Goal: Transaction & Acquisition: Subscribe to service/newsletter

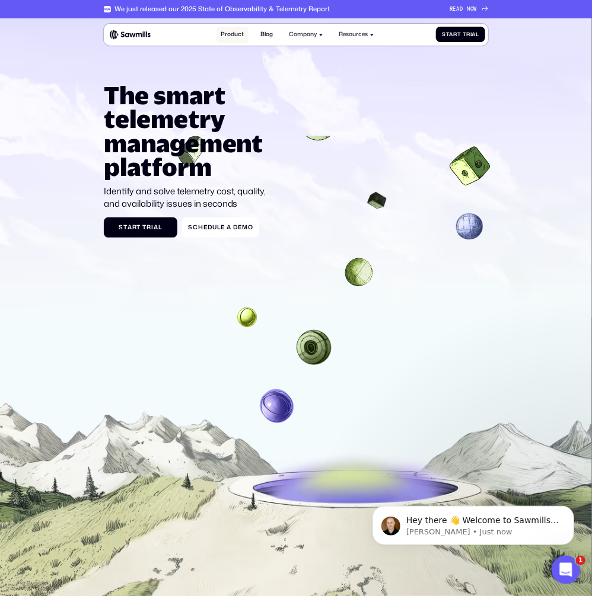
click at [226, 35] on link "Product" at bounding box center [232, 35] width 32 height 16
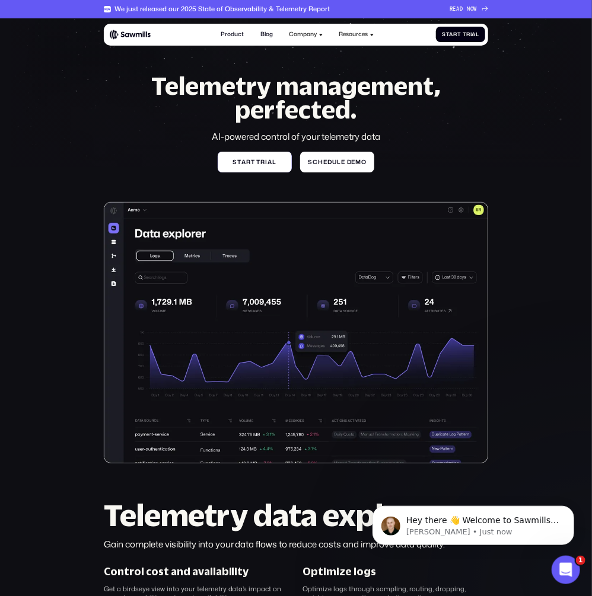
click at [229, 157] on link "S t a r t t r i a l S t a r t t r i a l" at bounding box center [255, 162] width 74 height 20
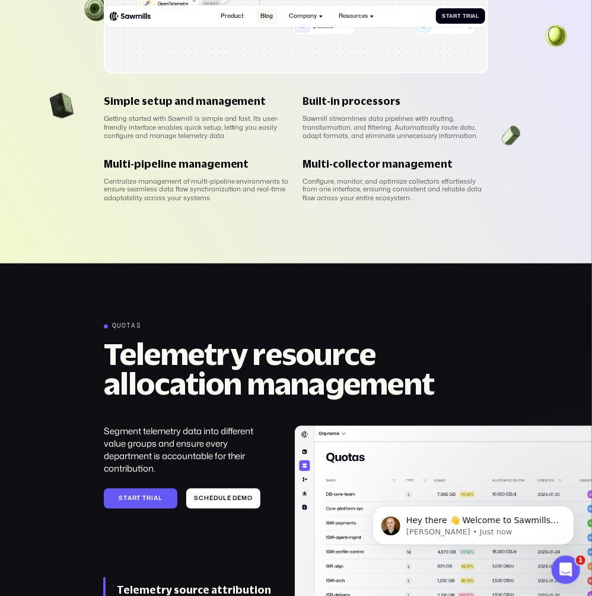
scroll to position [2036, 0]
